Goal: Task Accomplishment & Management: Manage account settings

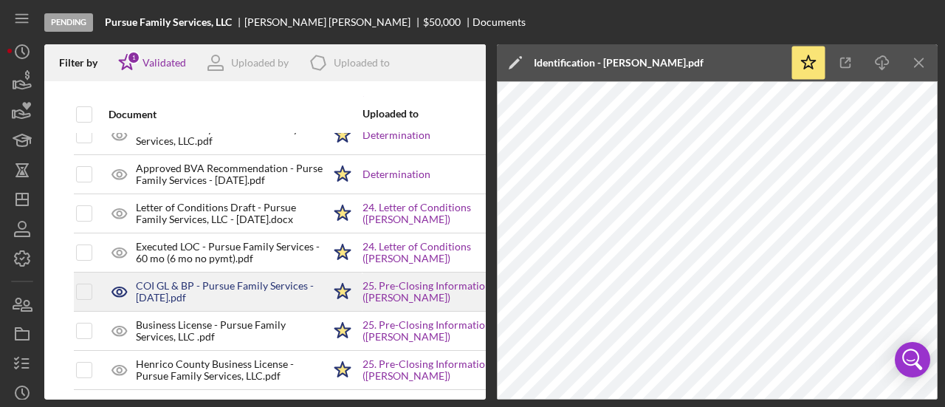
scroll to position [1938, 0]
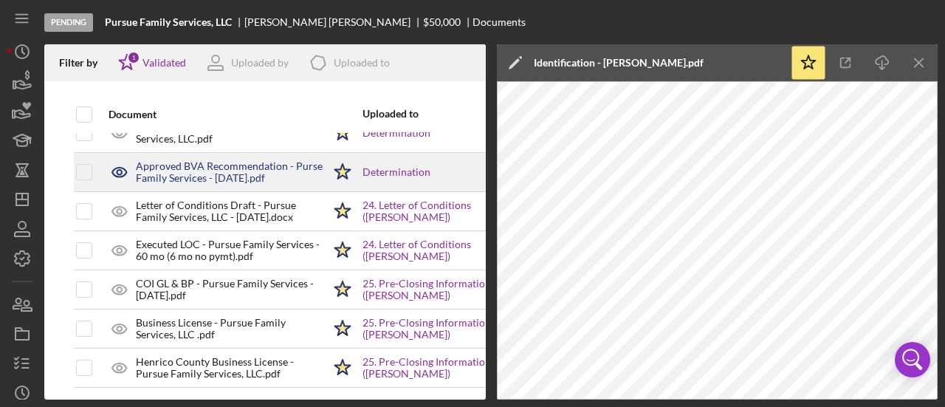
click at [221, 160] on div "Approved BVA Recommendation - Purse Family Services - [DATE].pdf" at bounding box center [229, 172] width 187 height 24
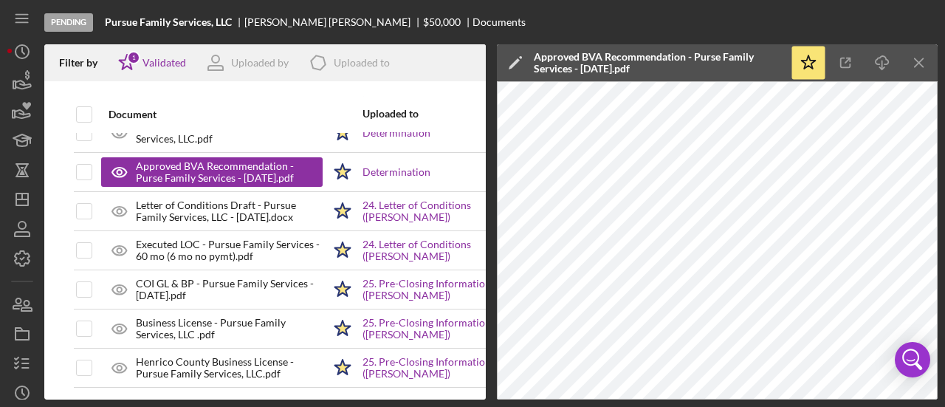
drag, startPoint x: 920, startPoint y: 58, endPoint x: 786, endPoint y: 95, distance: 139.6
click at [920, 58] on icon "Icon/Menu Close" at bounding box center [919, 63] width 33 height 33
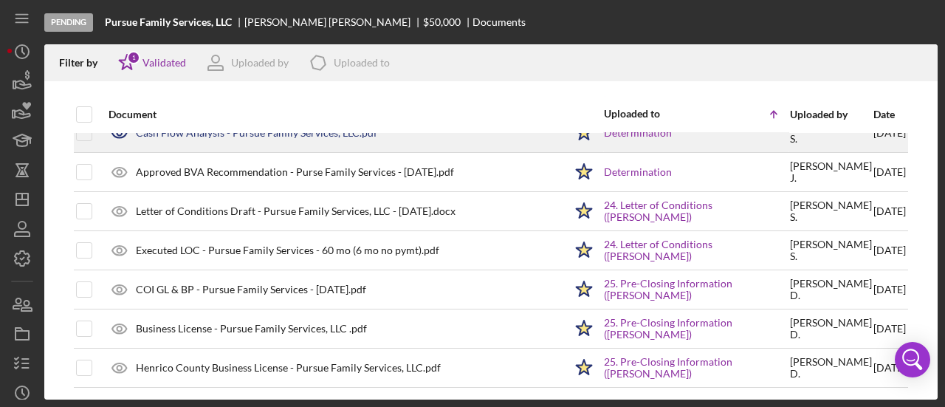
scroll to position [1927, 0]
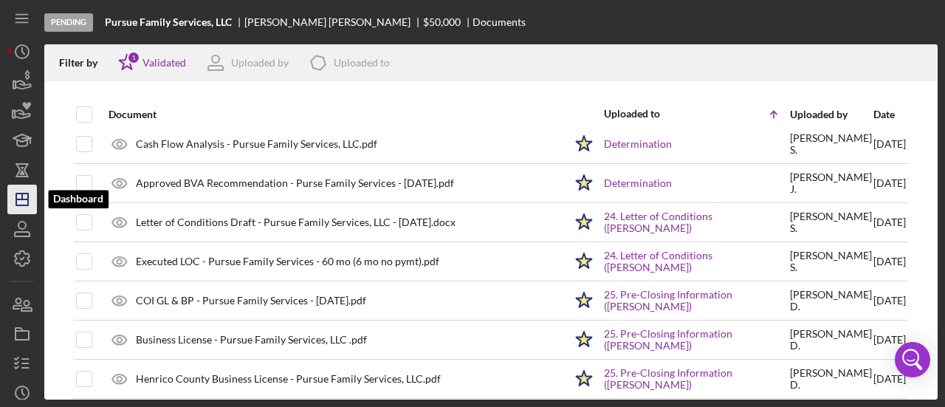
click at [22, 197] on line "button" at bounding box center [22, 196] width 0 height 6
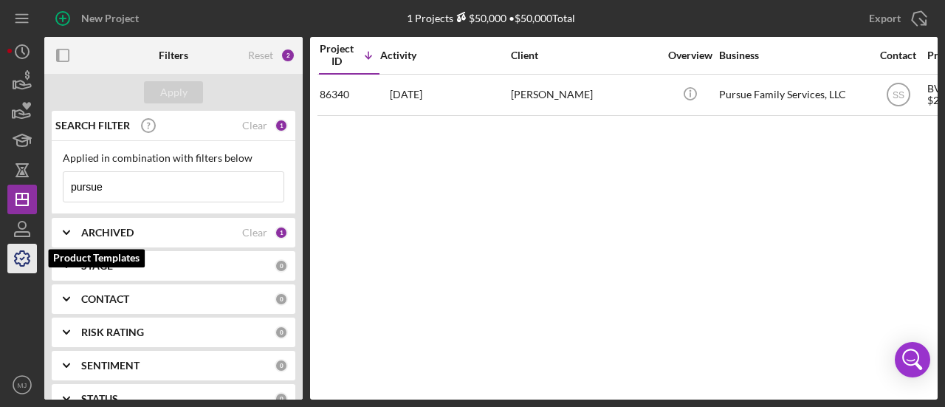
click at [16, 268] on icon "button" at bounding box center [22, 258] width 37 height 37
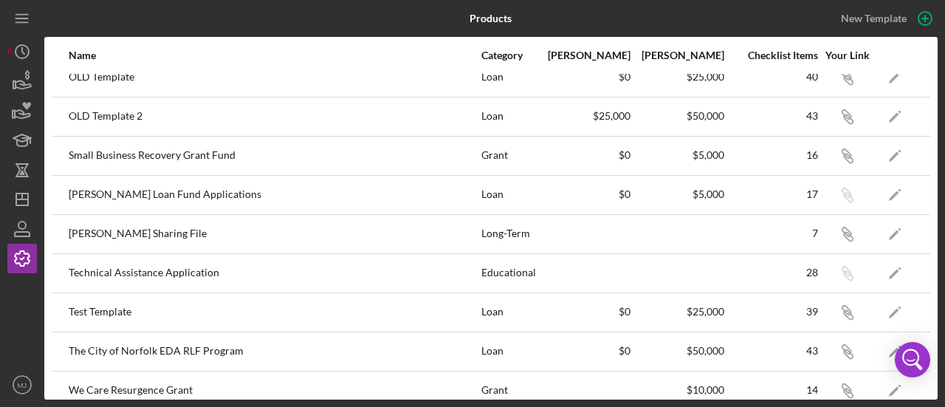
scroll to position [343, 0]
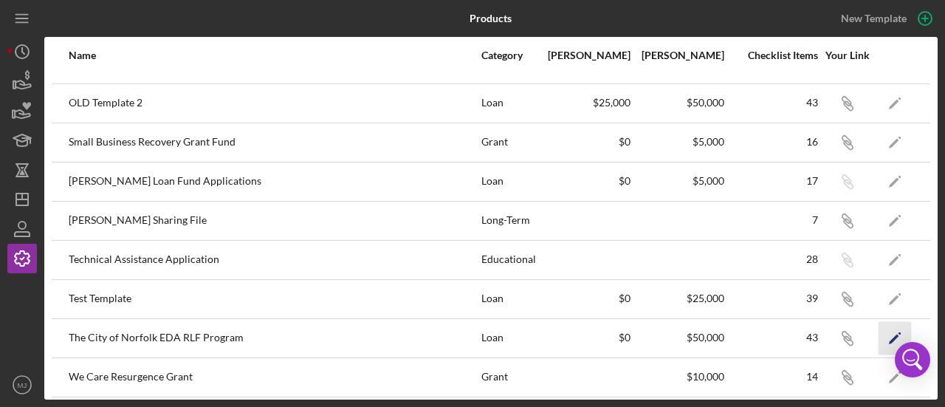
click at [893, 335] on icon "Icon/Edit" at bounding box center [895, 337] width 33 height 33
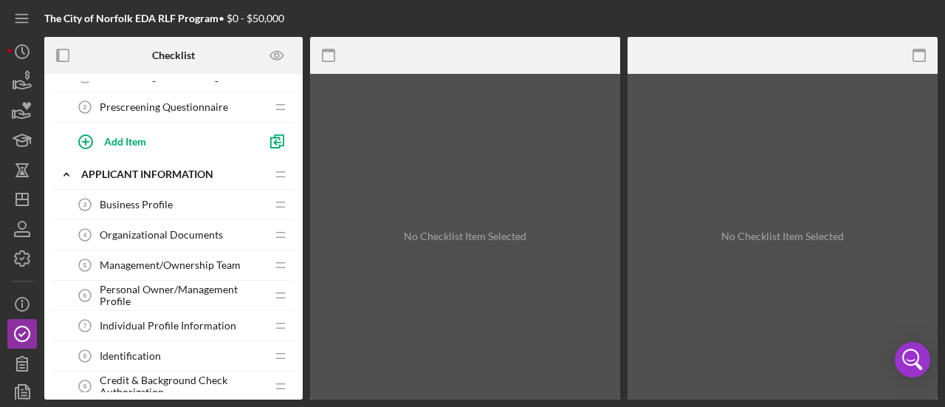
scroll to position [148, 0]
click at [151, 101] on span "Prescreening Questionnaire" at bounding box center [164, 106] width 128 height 12
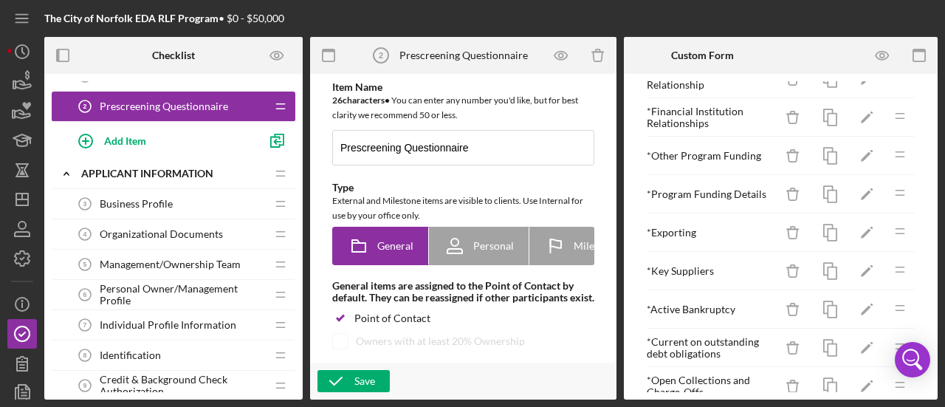
scroll to position [295, 0]
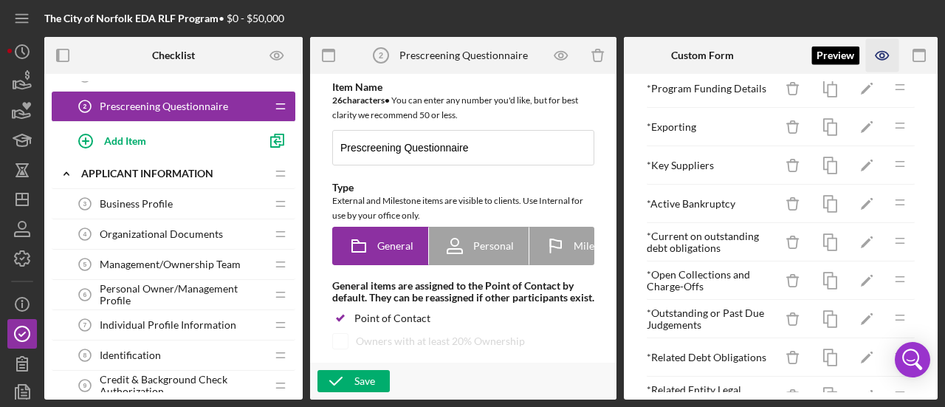
click at [888, 52] on icon "button" at bounding box center [882, 56] width 13 height 8
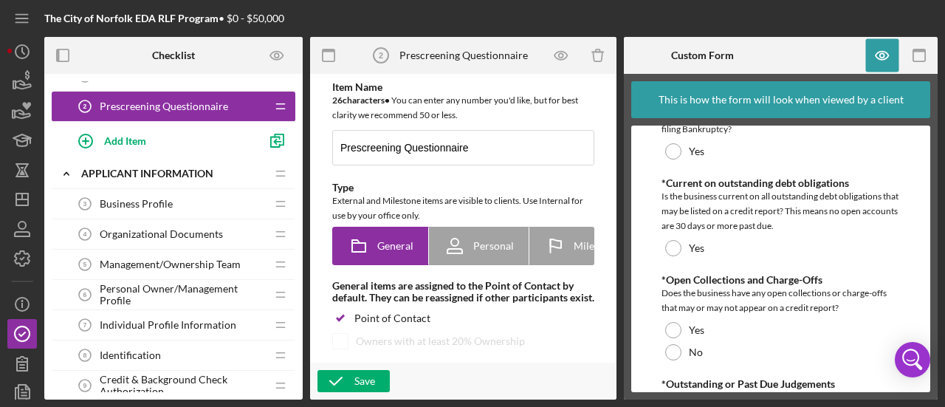
scroll to position [1181, 0]
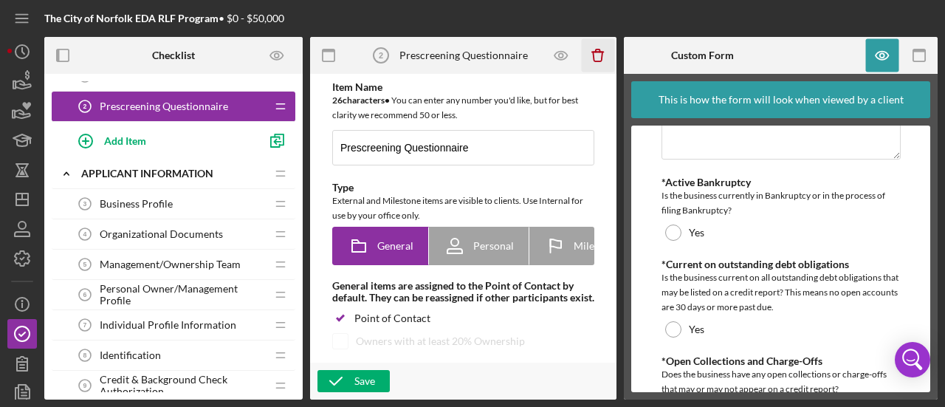
click at [590, 54] on icon "Icon/Delete" at bounding box center [598, 55] width 33 height 33
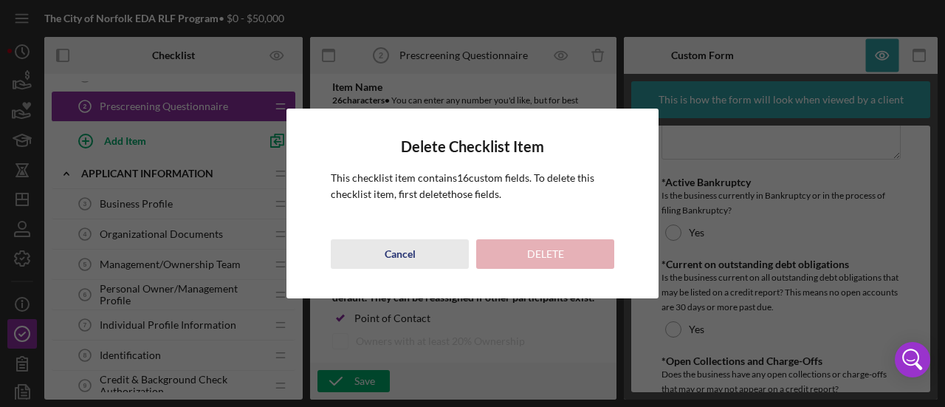
click at [399, 257] on div "Cancel" at bounding box center [400, 254] width 31 height 30
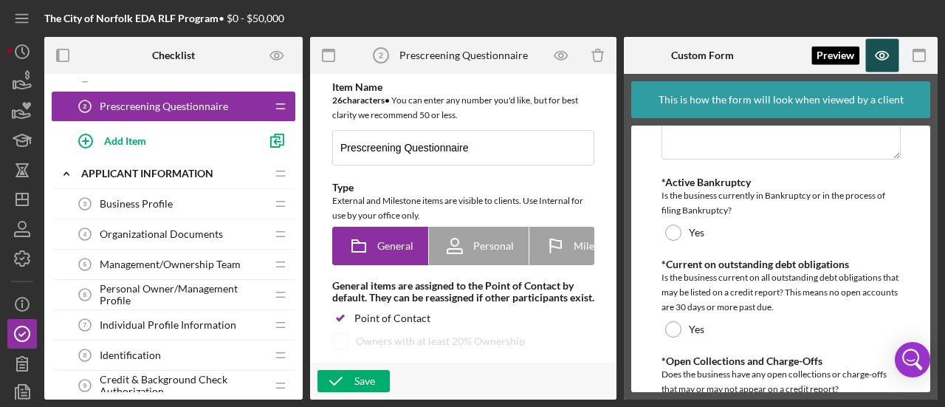
click at [879, 63] on icon "button" at bounding box center [882, 55] width 33 height 33
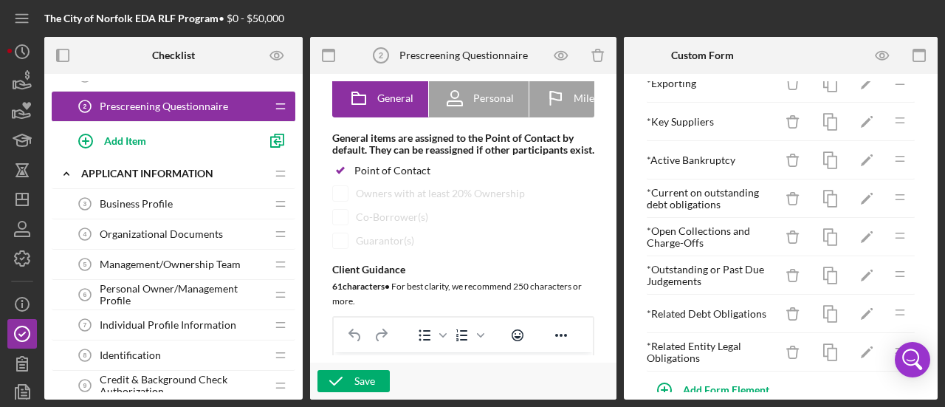
scroll to position [358, 0]
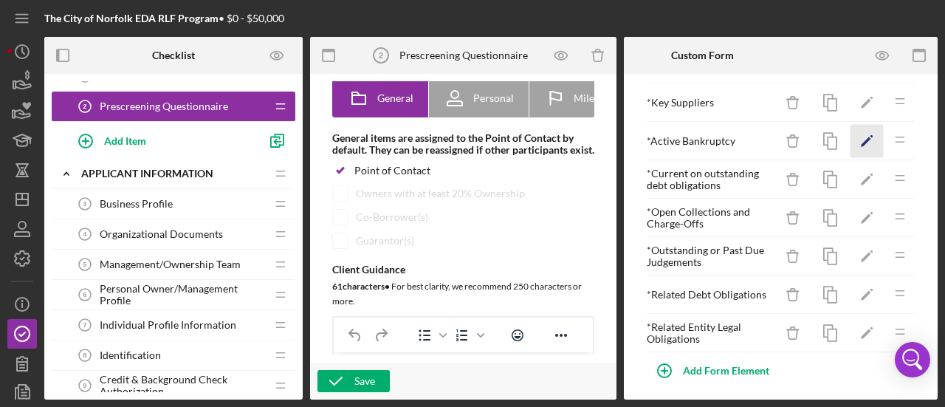
click at [861, 137] on polygon "button" at bounding box center [866, 142] width 10 height 10
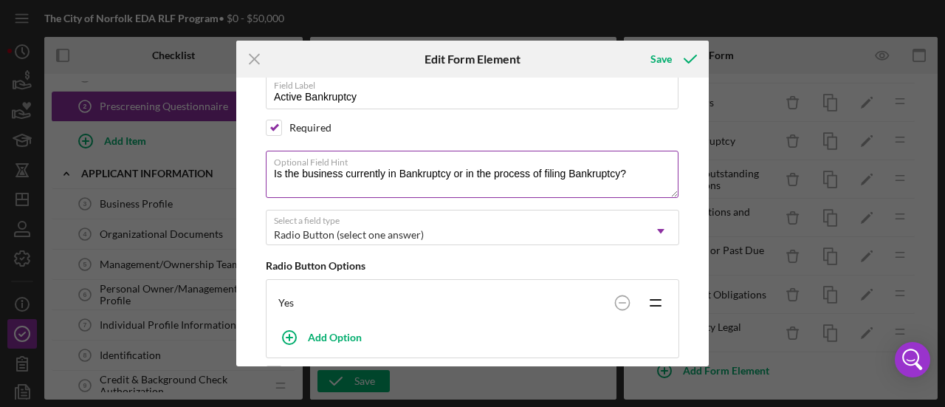
scroll to position [148, 0]
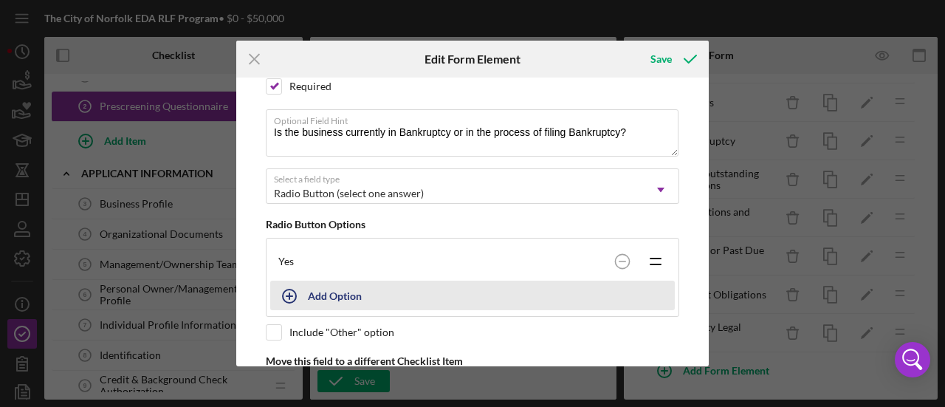
click at [307, 289] on button "Add Option" at bounding box center [472, 296] width 405 height 30
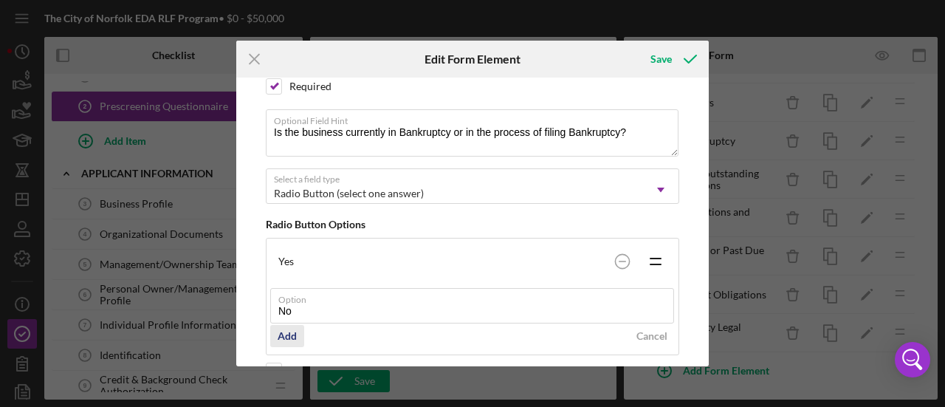
type input "No"
click at [284, 331] on div "Add" at bounding box center [287, 336] width 19 height 22
click at [664, 60] on div "Save" at bounding box center [661, 59] width 21 height 30
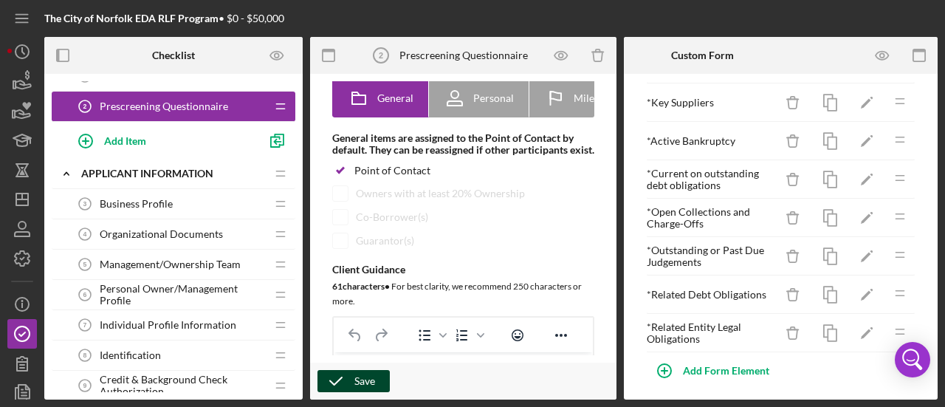
click at [341, 384] on icon "button" at bounding box center [336, 381] width 37 height 37
click at [17, 196] on icon "Icon/Dashboard" at bounding box center [22, 199] width 37 height 37
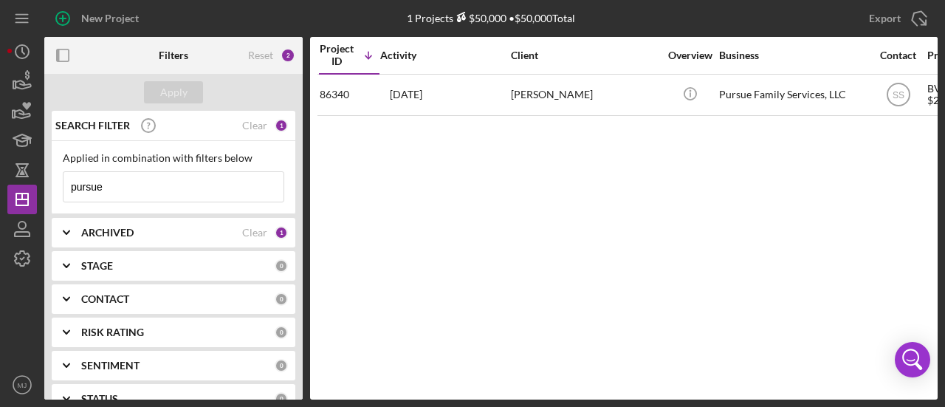
click at [0, 185] on div "New Project 1 Projects $50,000 • $50,000 Total pursue Export Icon/Export Filter…" at bounding box center [472, 203] width 945 height 407
drag, startPoint x: 0, startPoint y: 185, endPoint x: 319, endPoint y: 202, distance: 319.5
click at [564, 251] on div "Project ID Icon/Table Sort Arrow Activity Client Overview Business Contact Prod…" at bounding box center [624, 218] width 628 height 363
click at [173, 183] on input "pursue" at bounding box center [174, 187] width 220 height 30
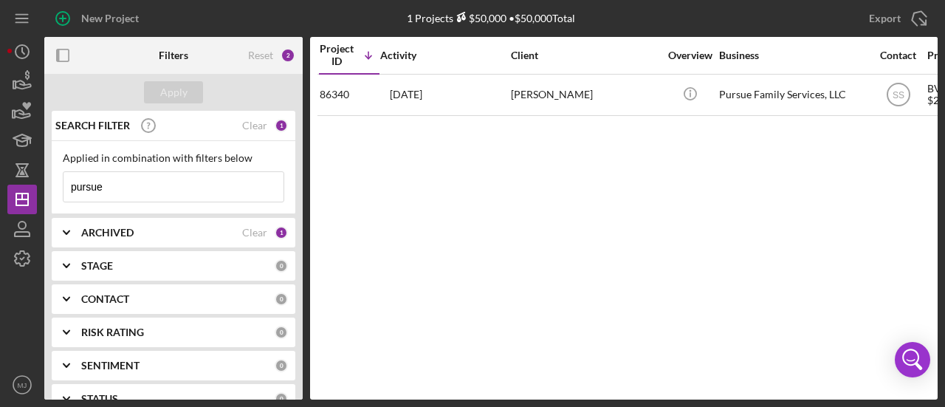
click at [173, 185] on input "pursue" at bounding box center [174, 187] width 220 height 30
click at [190, 97] on button "Apply" at bounding box center [173, 92] width 59 height 22
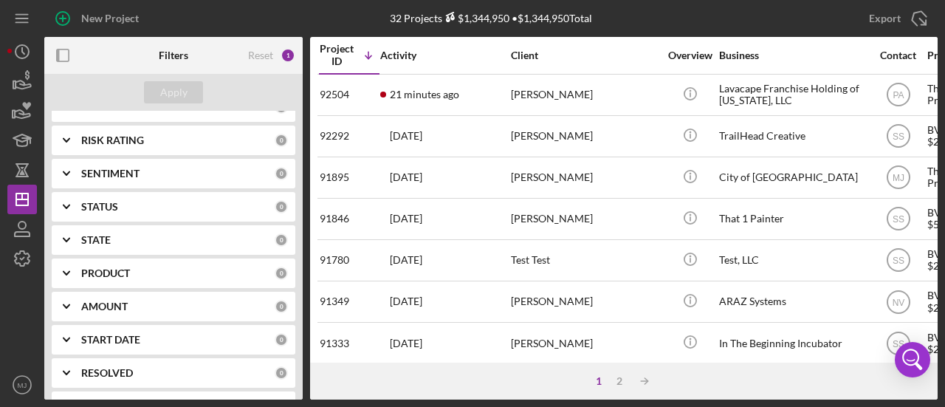
scroll to position [222, 0]
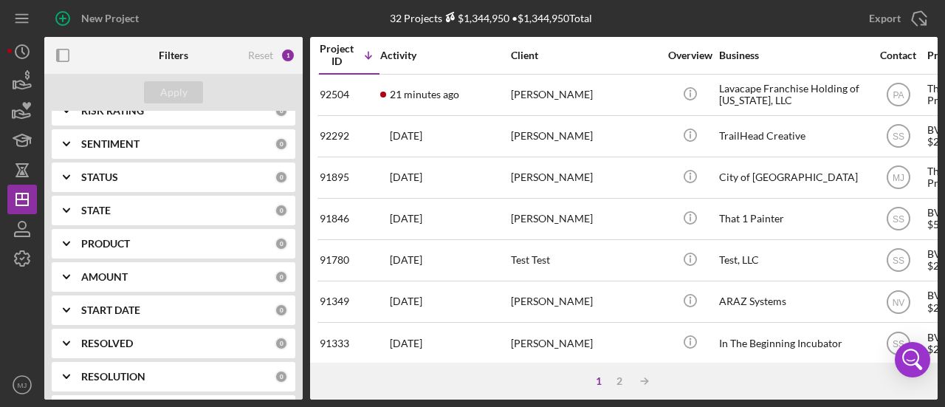
click at [131, 252] on div "PRODUCT 0" at bounding box center [184, 244] width 207 height 30
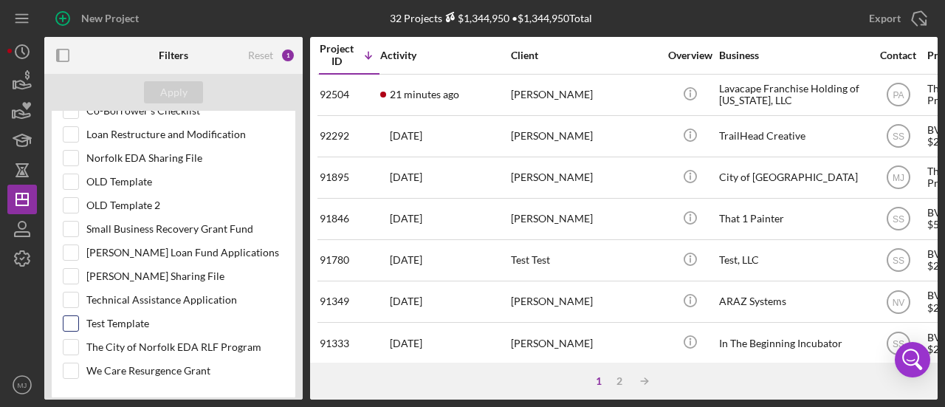
scroll to position [665, 0]
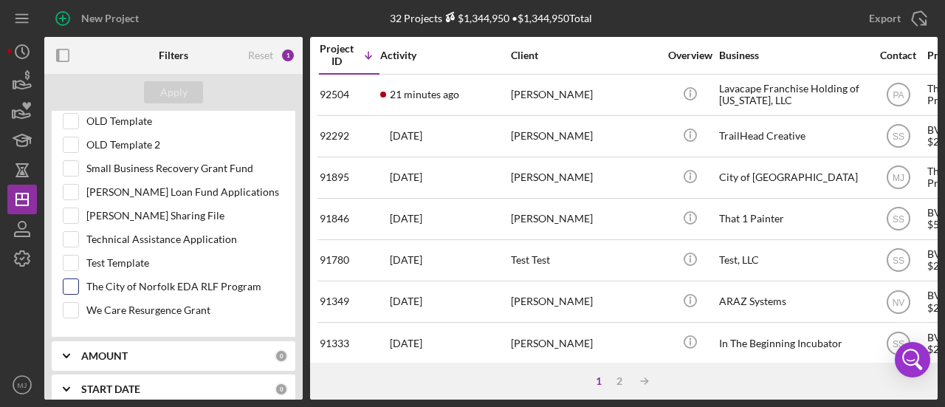
click at [141, 279] on label "The City of Norfolk EDA RLF Program" at bounding box center [185, 286] width 198 height 15
click at [78, 279] on input "The City of Norfolk EDA RLF Program" at bounding box center [71, 286] width 15 height 15
checkbox input "true"
click at [171, 100] on div "Apply" at bounding box center [173, 92] width 27 height 22
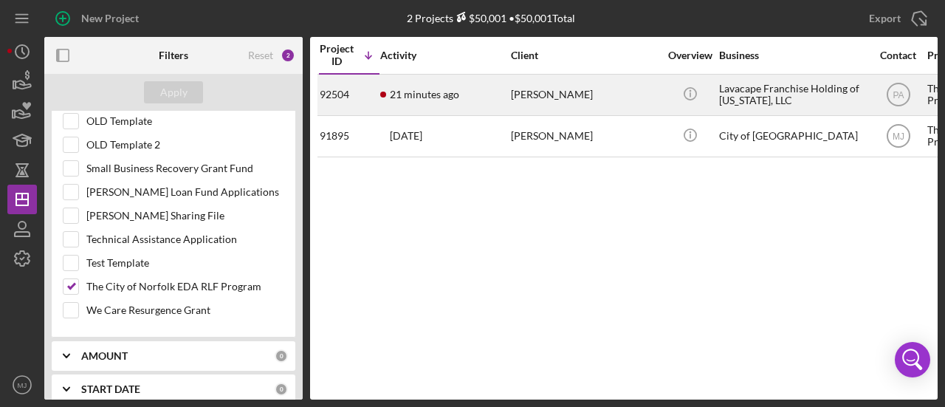
click at [518, 98] on div "[PERSON_NAME]" at bounding box center [585, 94] width 148 height 39
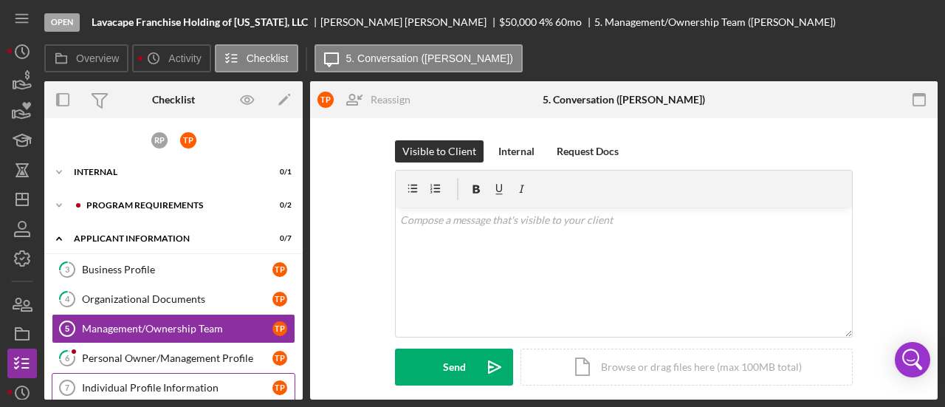
scroll to position [66, 0]
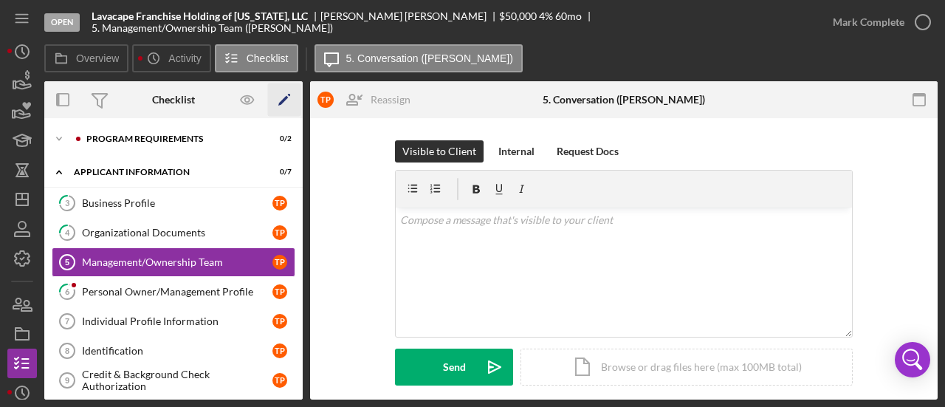
click at [281, 99] on icon "Icon/Edit" at bounding box center [284, 99] width 33 height 33
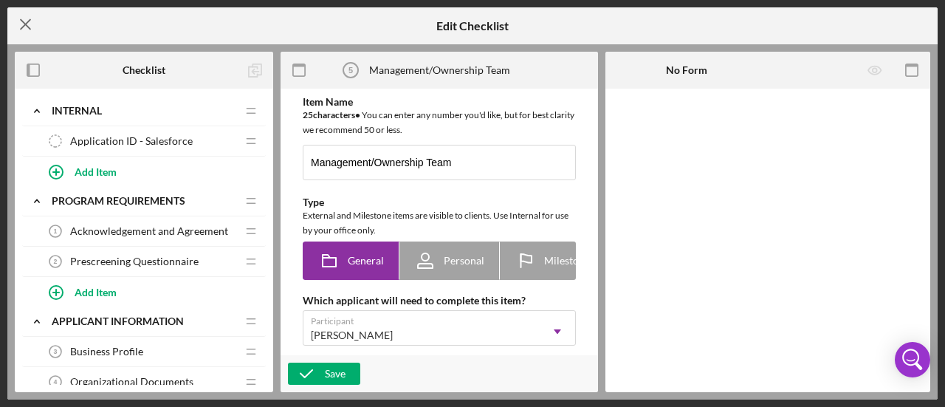
click at [28, 21] on line at bounding box center [26, 25] width 10 height 10
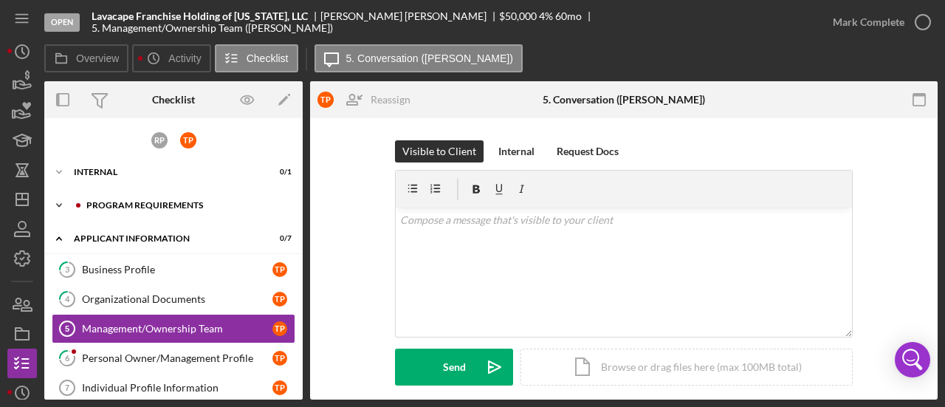
click at [133, 199] on div "Icon/Expander Program Requirements 0 / 2" at bounding box center [173, 206] width 258 height 30
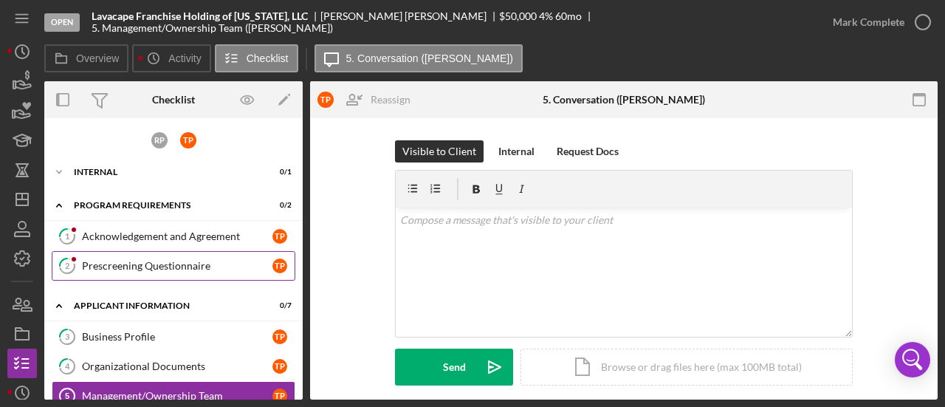
click at [158, 272] on link "2 Prescreening Questionnaire T P" at bounding box center [174, 266] width 244 height 30
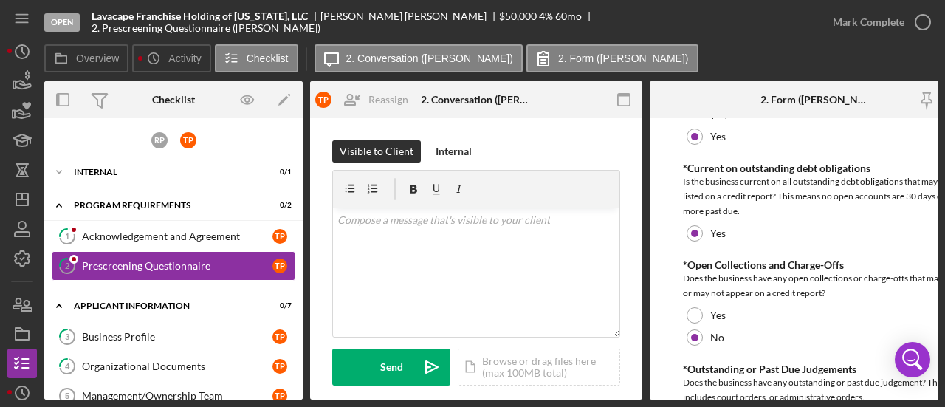
scroll to position [1181, 0]
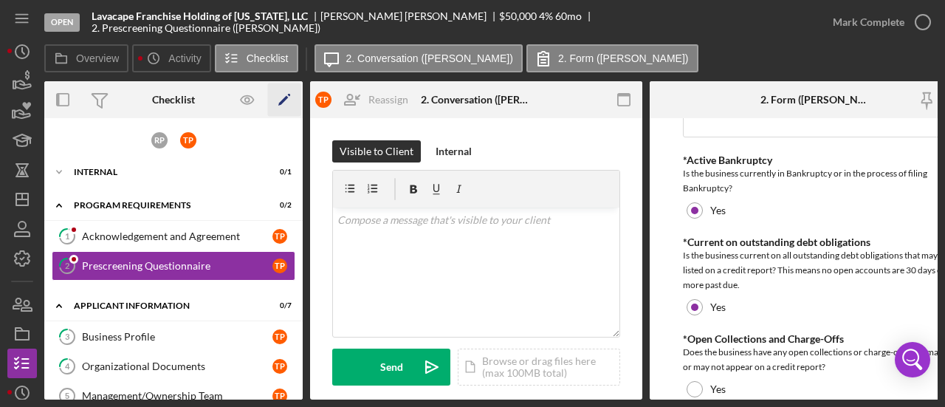
click at [279, 100] on icon "Icon/Edit" at bounding box center [284, 99] width 33 height 33
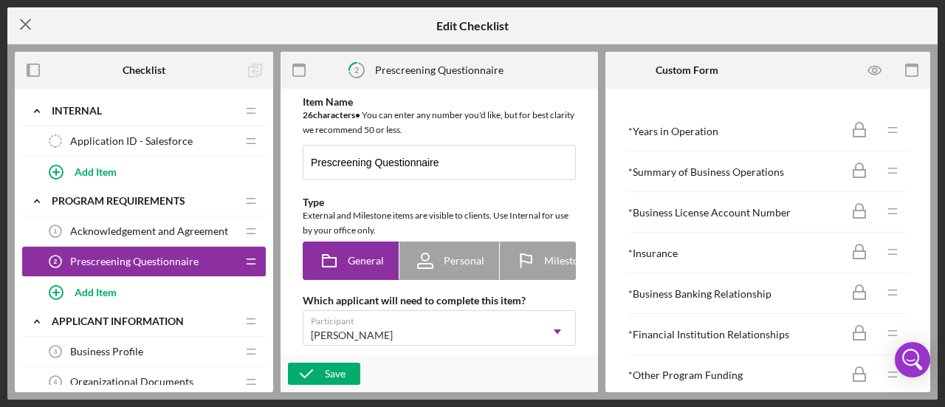
click at [30, 18] on icon "Icon/Menu Close" at bounding box center [25, 24] width 37 height 37
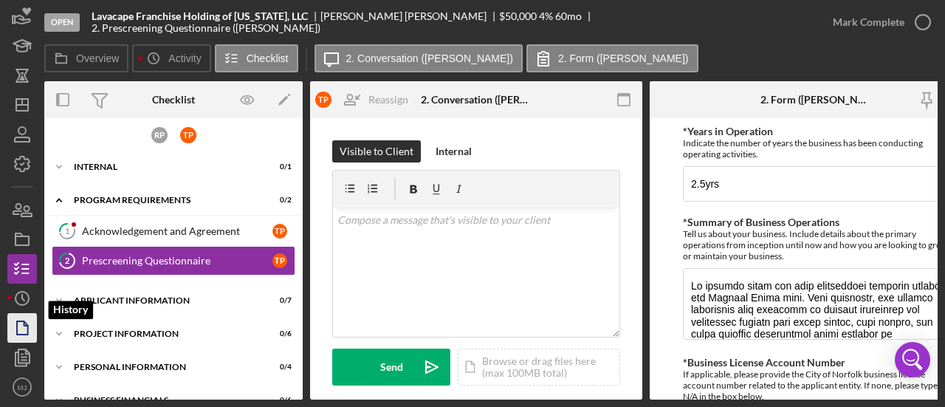
scroll to position [96, 0]
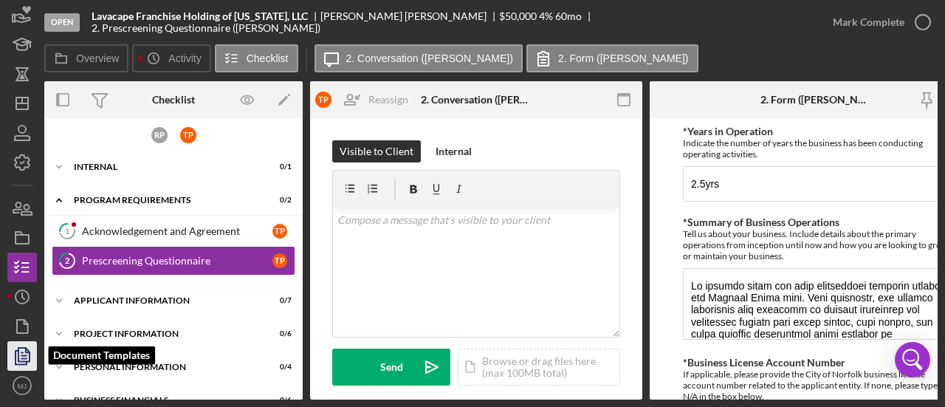
click at [26, 351] on polyline "button" at bounding box center [28, 351] width 4 height 4
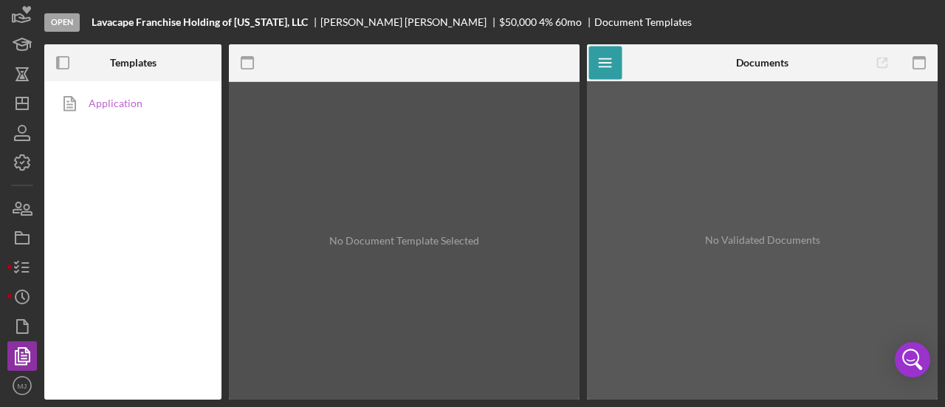
click at [123, 103] on link "Application" at bounding box center [129, 104] width 155 height 30
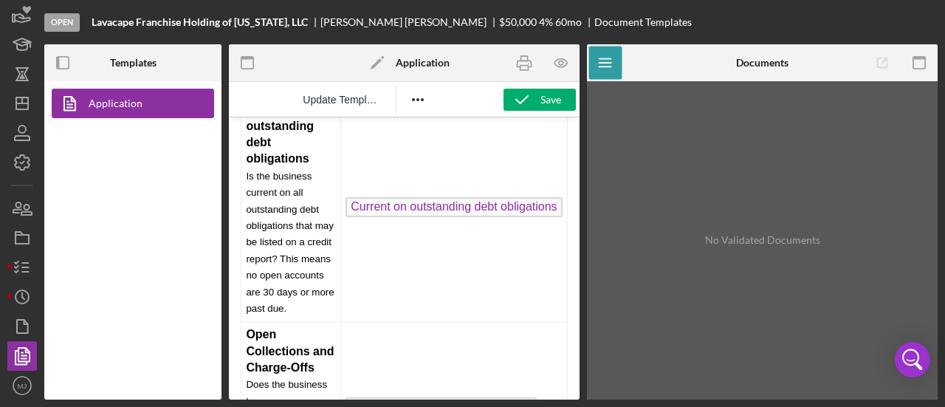
scroll to position [2289, 0]
click at [557, 60] on icon "button" at bounding box center [561, 63] width 13 height 8
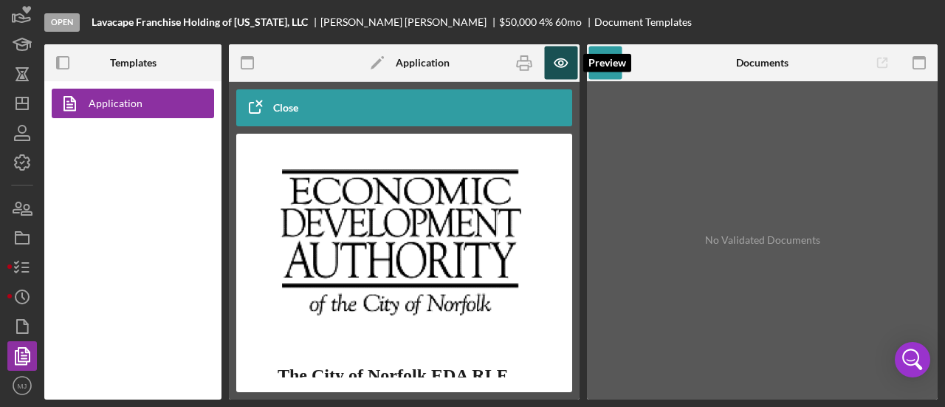
click at [560, 61] on icon "button" at bounding box center [560, 63] width 33 height 33
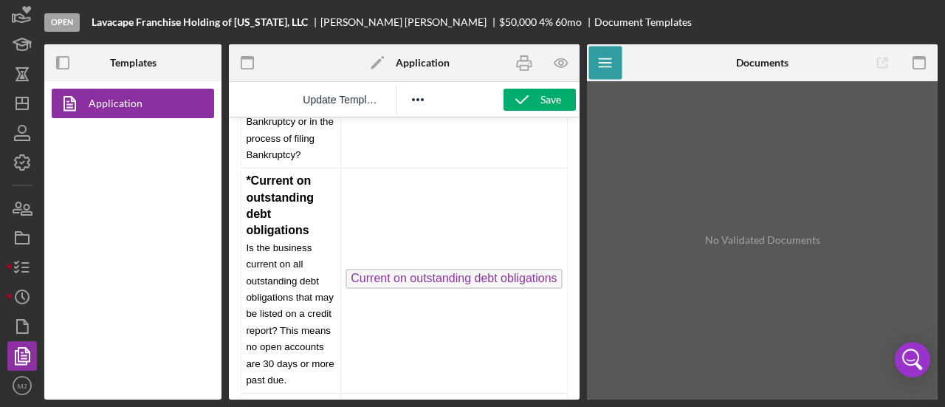
scroll to position [2363, 0]
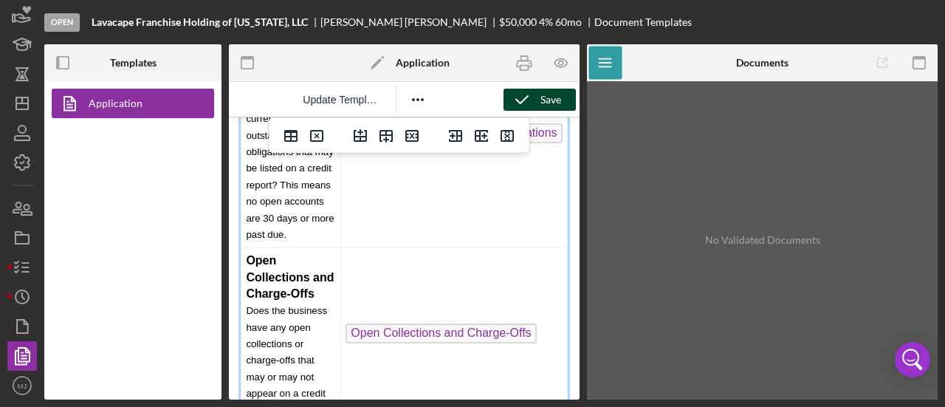
click at [542, 89] on div "Save" at bounding box center [551, 100] width 21 height 22
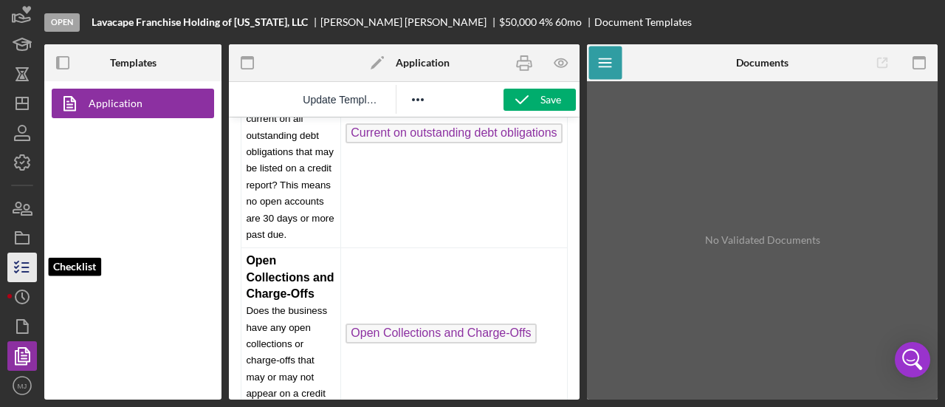
click at [19, 268] on icon "button" at bounding box center [22, 267] width 37 height 37
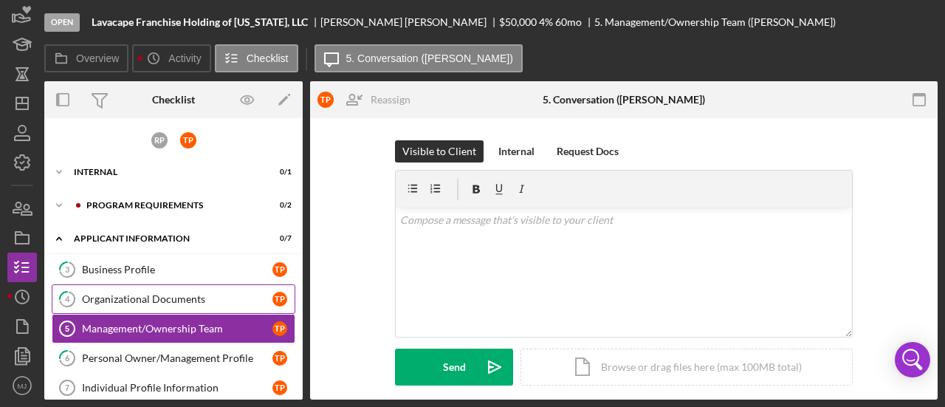
scroll to position [66, 0]
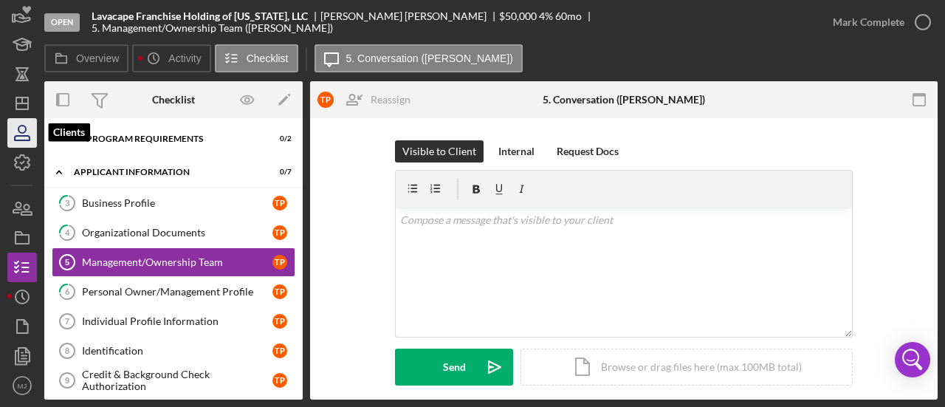
click at [23, 120] on icon "button" at bounding box center [22, 132] width 37 height 37
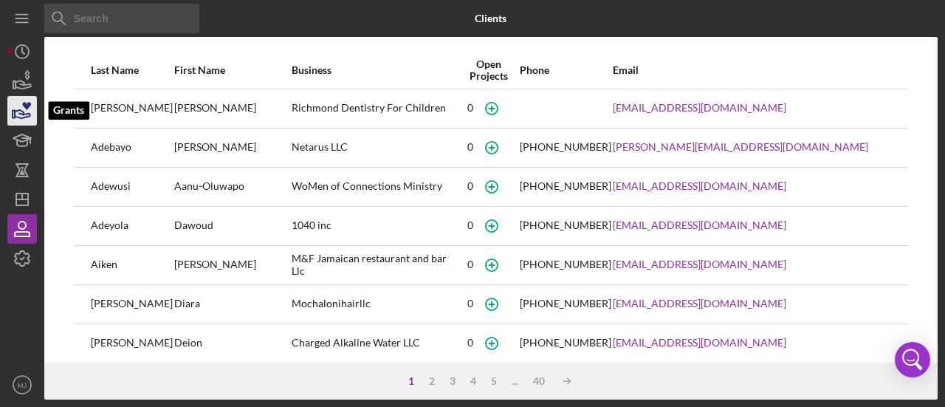
click at [22, 103] on icon "button" at bounding box center [22, 110] width 37 height 37
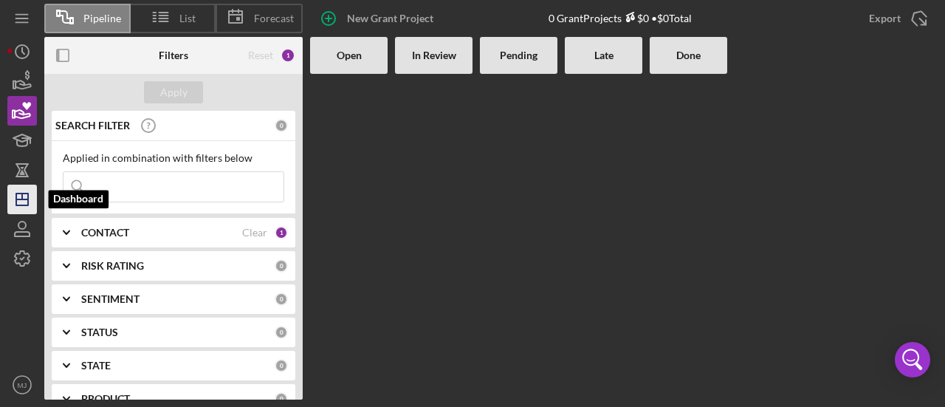
click at [13, 191] on icon "Icon/Dashboard" at bounding box center [22, 199] width 37 height 37
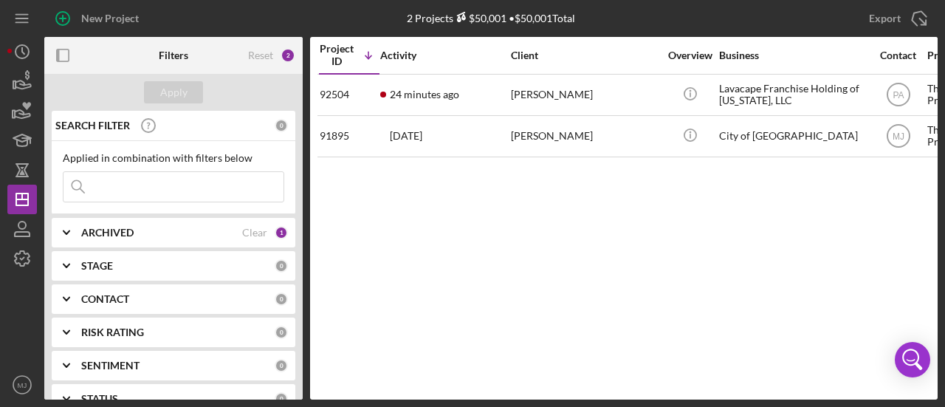
click at [149, 228] on div "ARCHIVED" at bounding box center [161, 233] width 161 height 12
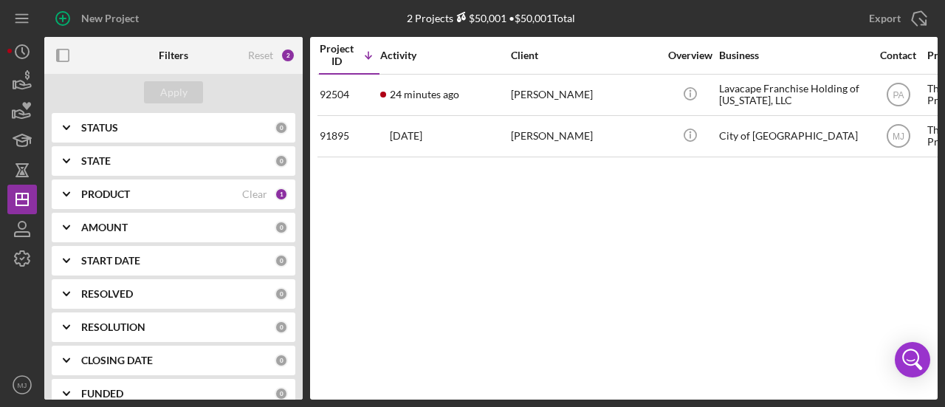
scroll to position [369, 0]
click at [158, 192] on div "PRODUCT" at bounding box center [161, 193] width 161 height 12
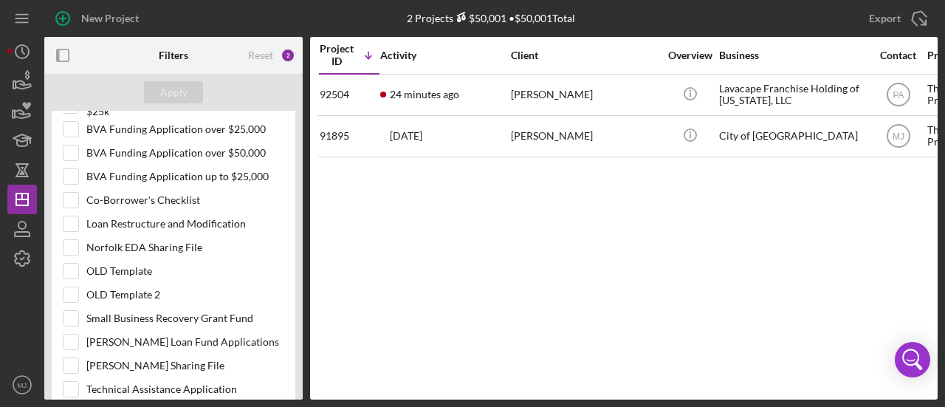
scroll to position [738, 0]
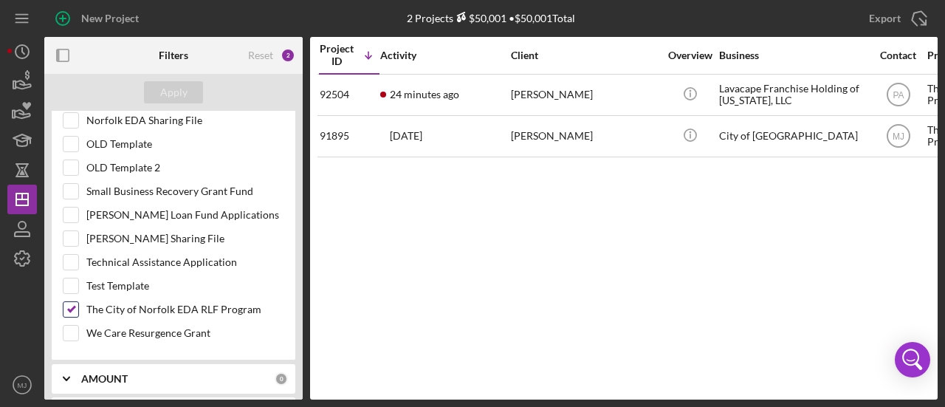
click at [72, 302] on input "The City of Norfolk EDA RLF Program" at bounding box center [71, 309] width 15 height 15
checkbox input "false"
click at [180, 95] on div "Apply" at bounding box center [173, 92] width 27 height 22
